Goal: Find specific page/section: Locate a particular part of the current website

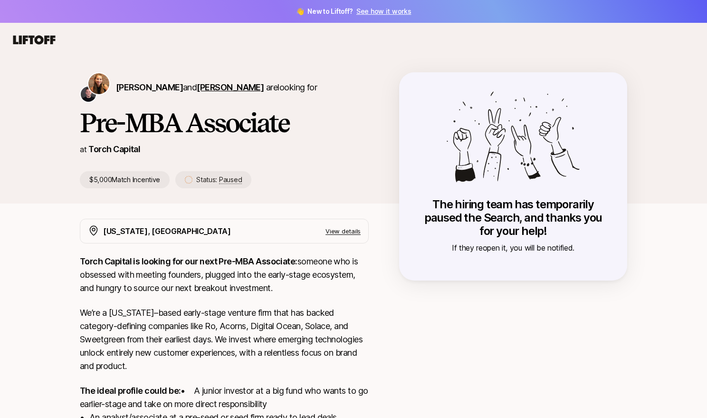
click at [208, 87] on span "[PERSON_NAME]" at bounding box center [230, 87] width 67 height 10
click at [140, 89] on span "[PERSON_NAME]" at bounding box center [149, 87] width 67 height 10
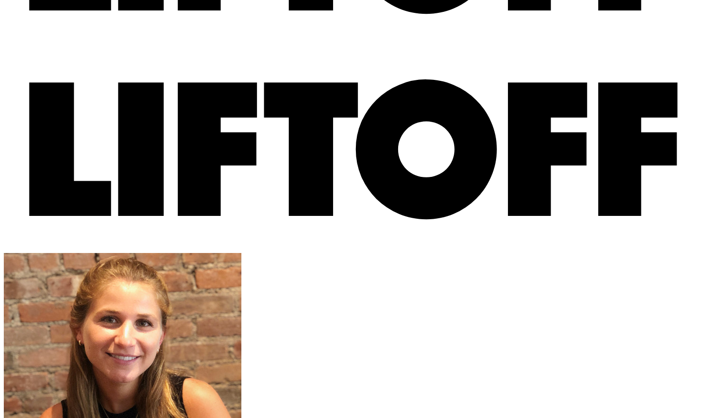
scroll to position [172, 0]
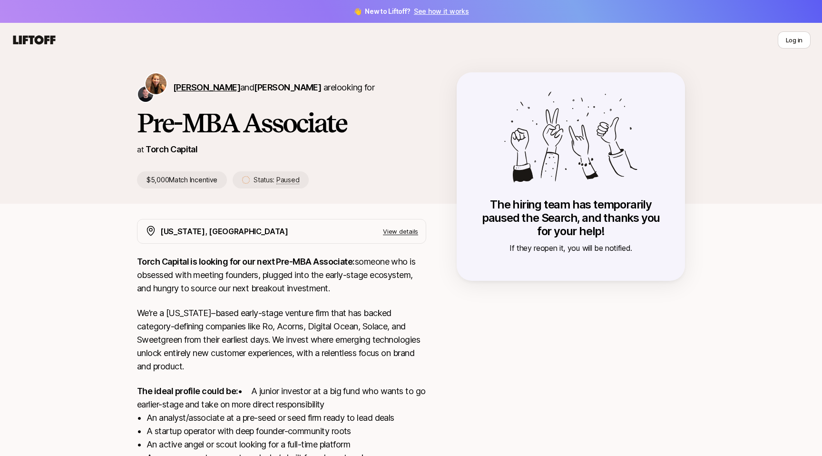
click at [204, 88] on span "[PERSON_NAME]" at bounding box center [206, 87] width 67 height 10
